Goal: Task Accomplishment & Management: Manage account settings

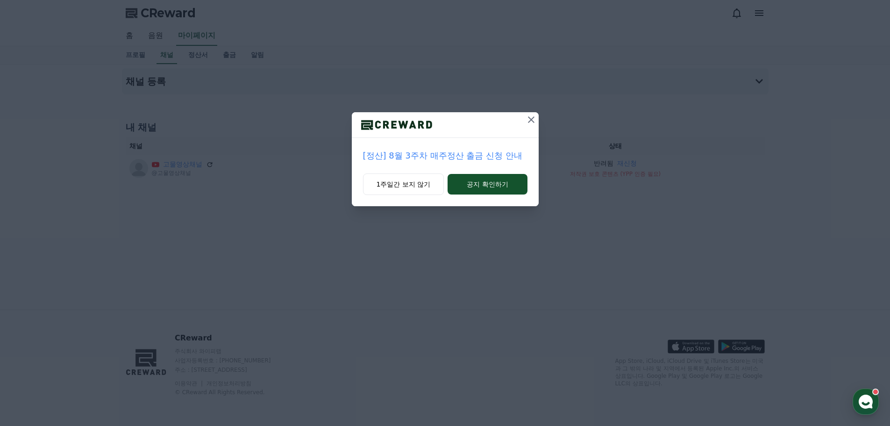
click at [532, 118] on icon at bounding box center [530, 119] width 11 height 11
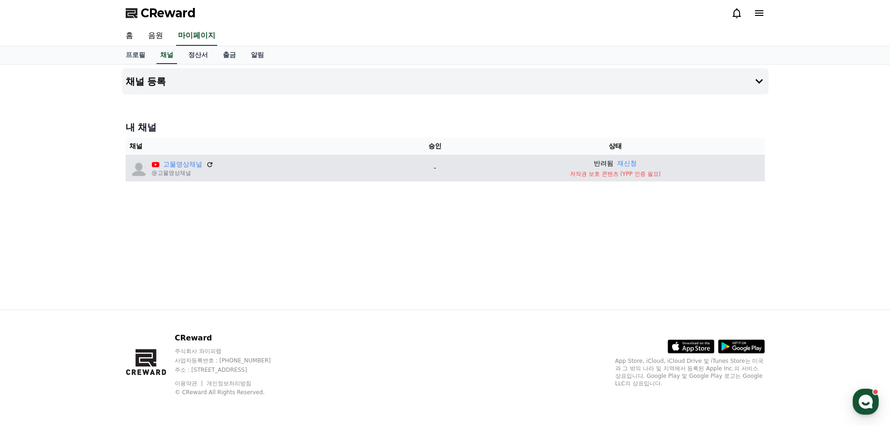
click at [606, 172] on p "저작권 보호 콘텐츠 (YPP 인증 필요)" at bounding box center [615, 173] width 291 height 7
click at [182, 164] on link "고물영상채널" at bounding box center [182, 164] width 39 height 10
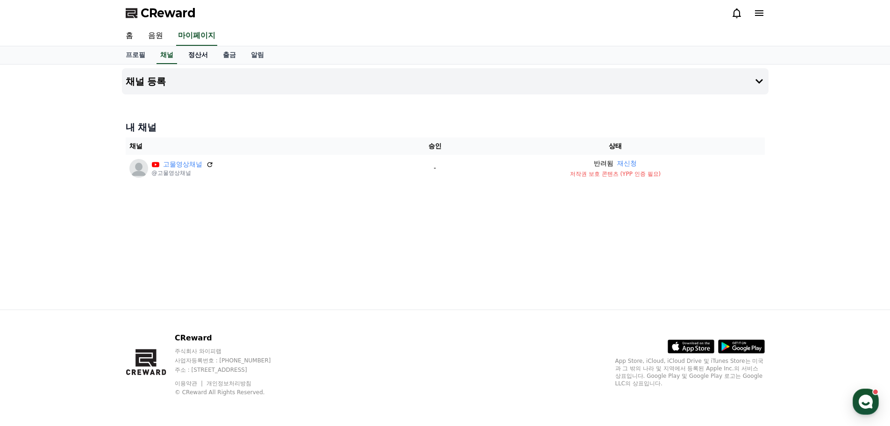
drag, startPoint x: 138, startPoint y: 167, endPoint x: 202, endPoint y: 52, distance: 131.5
click at [202, 52] on link "정산서" at bounding box center [198, 55] width 35 height 18
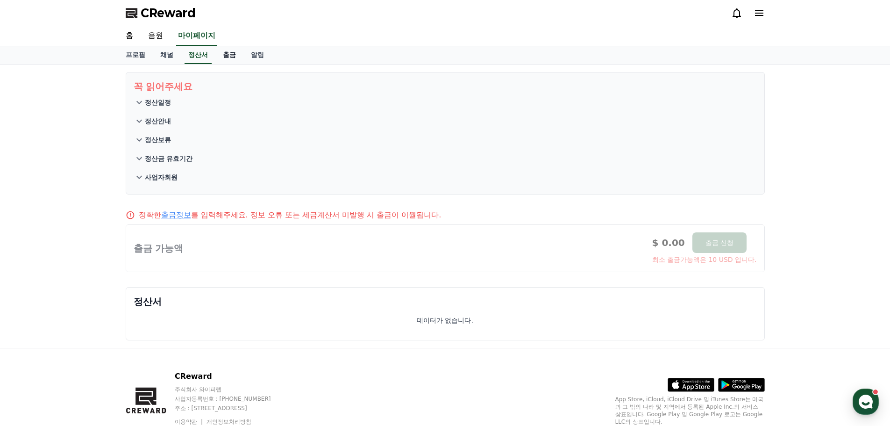
click at [238, 57] on link "출금" at bounding box center [229, 55] width 28 height 18
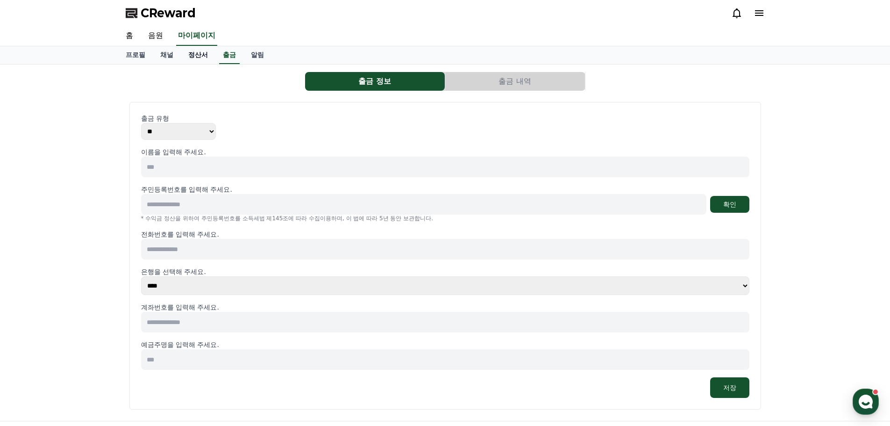
click at [203, 54] on link "정산서" at bounding box center [198, 55] width 35 height 18
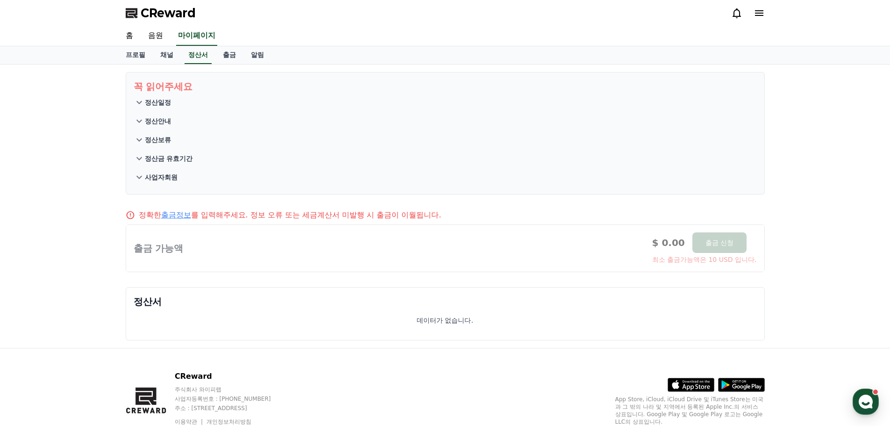
click at [141, 138] on icon at bounding box center [139, 139] width 6 height 3
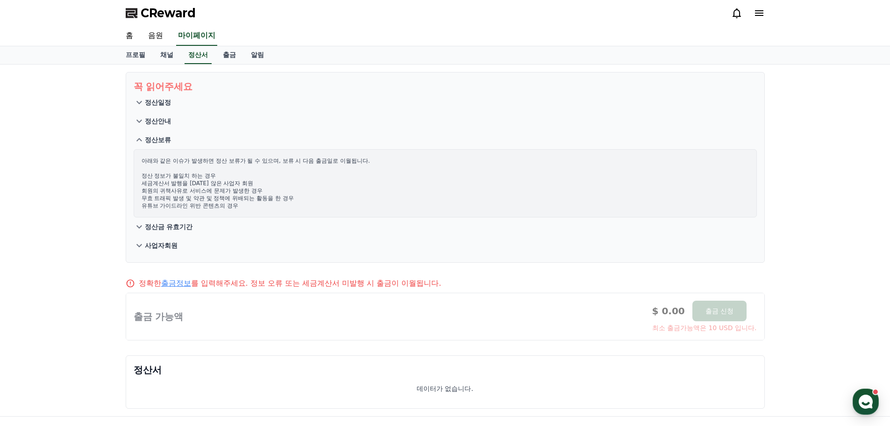
click at [141, 138] on icon at bounding box center [139, 139] width 11 height 11
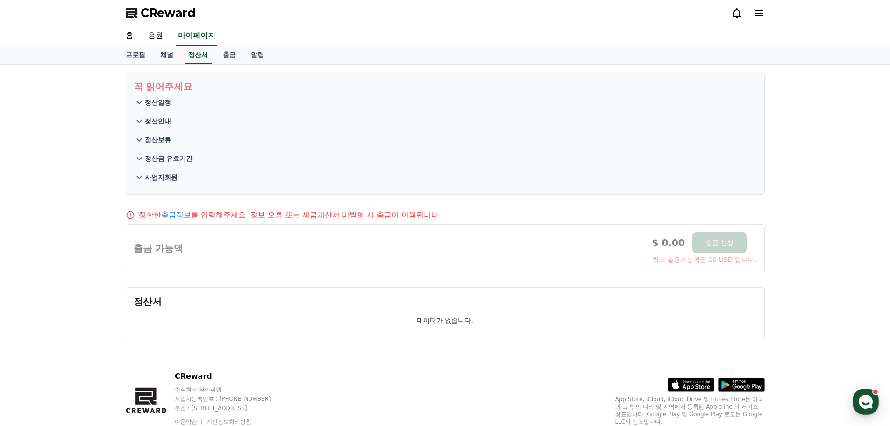
click at [170, 12] on span "CReward" at bounding box center [168, 13] width 55 height 15
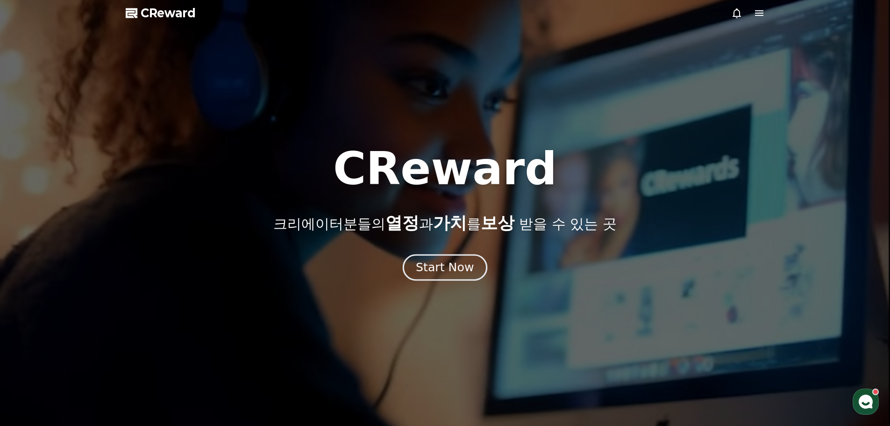
click at [450, 263] on div "Start Now" at bounding box center [445, 267] width 58 height 16
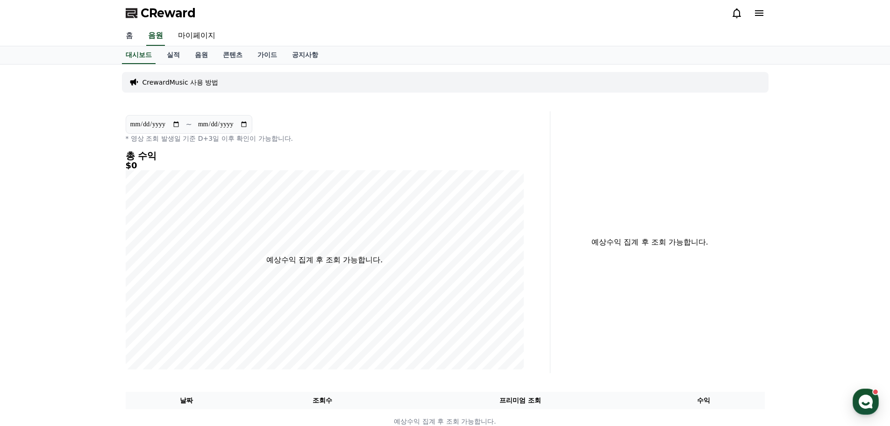
click at [129, 36] on link "홈" at bounding box center [129, 36] width 22 height 20
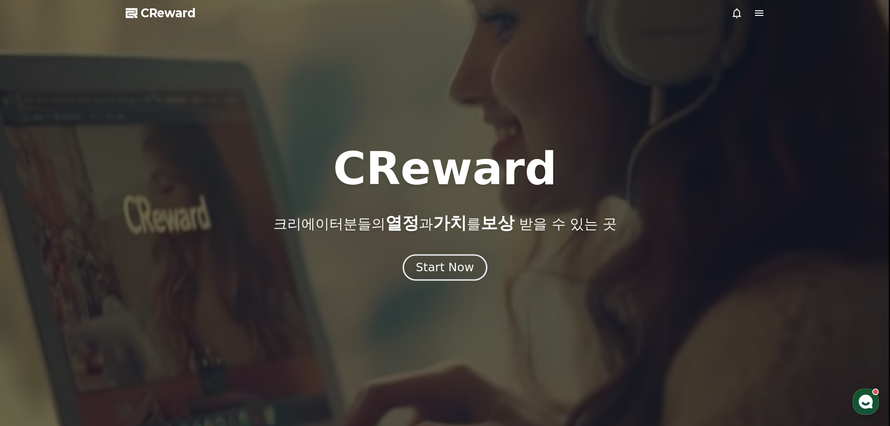
click at [445, 270] on div "Start Now" at bounding box center [445, 267] width 58 height 16
